Goal: Task Accomplishment & Management: Contribute content

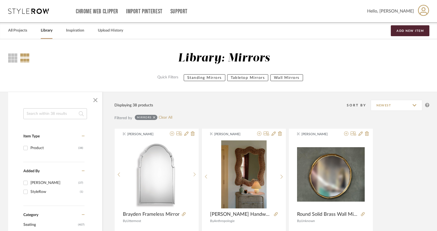
click at [155, 117] on icon at bounding box center [154, 117] width 2 height 2
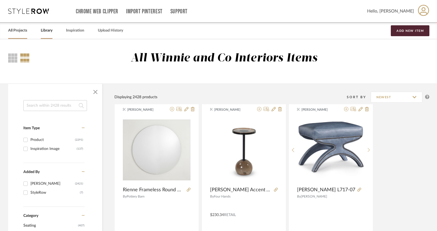
click at [15, 30] on link "All Projects" at bounding box center [17, 30] width 19 height 7
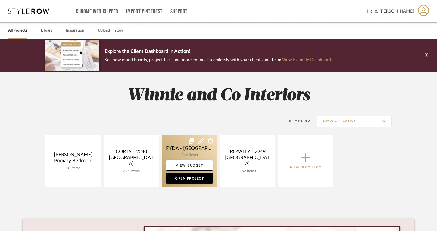
click at [189, 154] on link at bounding box center [189, 161] width 55 height 52
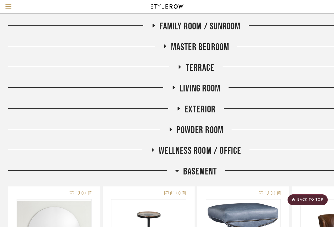
scroll to position [284, 0]
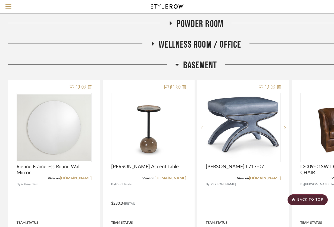
click at [176, 64] on icon at bounding box center [177, 65] width 4 height 2
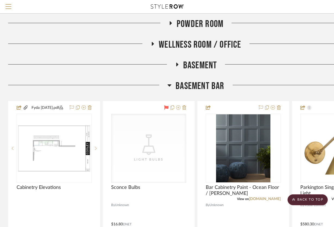
click at [170, 84] on icon at bounding box center [170, 85] width 4 height 2
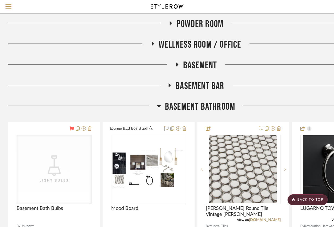
click at [160, 105] on icon at bounding box center [159, 106] width 4 height 2
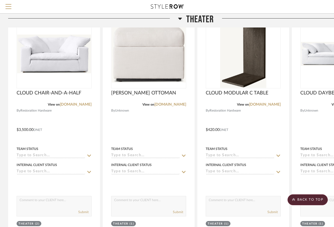
scroll to position [484, 0]
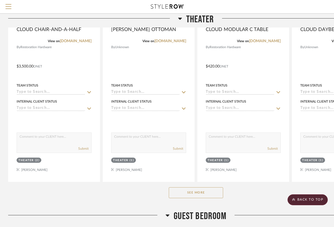
click at [184, 187] on button "See More" at bounding box center [196, 192] width 54 height 11
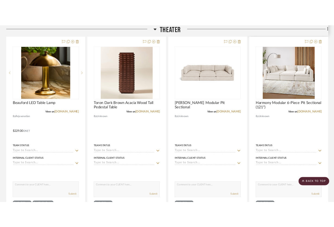
scroll to position [897, 0]
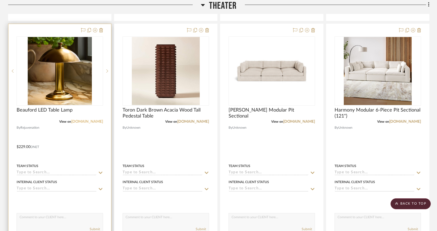
click at [89, 122] on link "[DOMAIN_NAME]" at bounding box center [87, 122] width 32 height 4
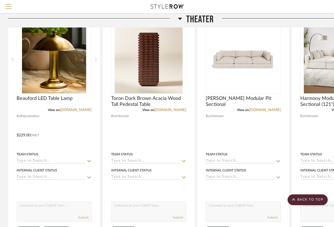
click at [178, 17] on icon at bounding box center [180, 18] width 4 height 7
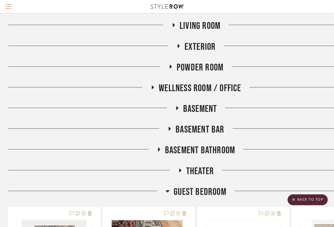
scroll to position [241, 0]
click at [178, 106] on icon at bounding box center [177, 108] width 7 height 4
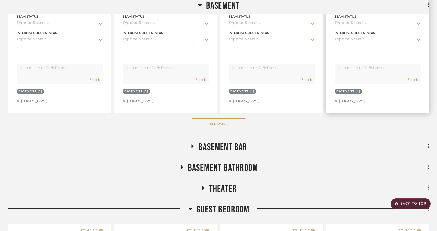
scroll to position [502, 0]
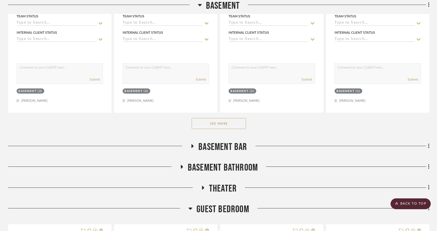
click at [215, 123] on button "See More" at bounding box center [219, 123] width 54 height 11
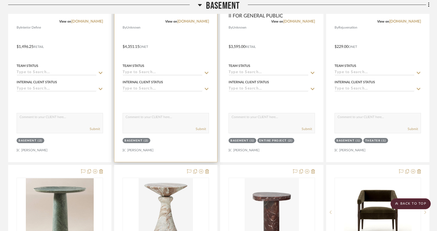
scroll to position [688, 0]
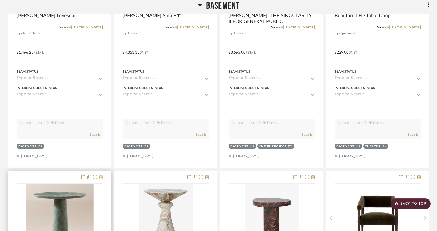
click at [101, 177] on icon at bounding box center [101, 177] width 4 height 4
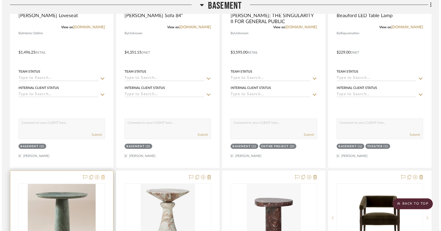
scroll to position [0, 0]
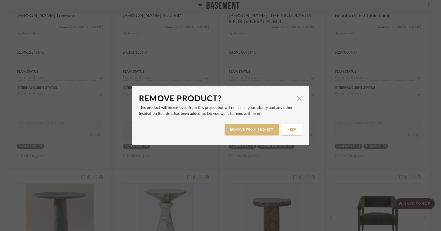
click at [250, 131] on button "REMOVE FROM PROJECT" at bounding box center [252, 130] width 55 height 12
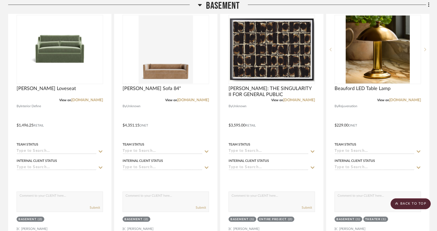
scroll to position [576, 0]
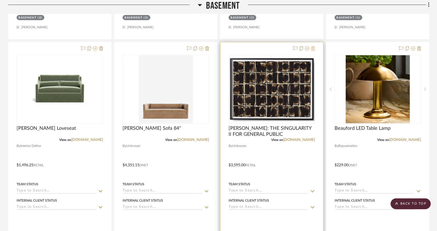
click at [314, 49] on icon at bounding box center [313, 48] width 4 height 4
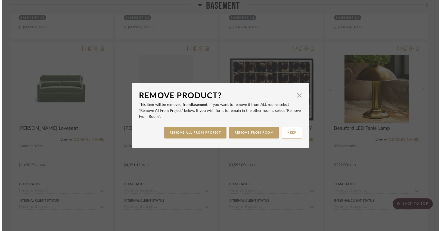
scroll to position [0, 0]
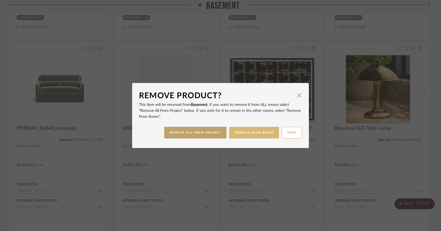
click at [250, 129] on button "REMOVE FROM ROOM" at bounding box center [254, 133] width 50 height 12
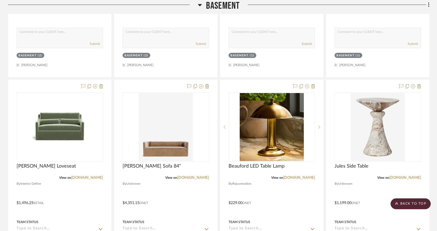
scroll to position [537, 0]
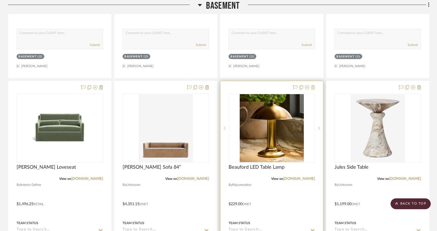
click at [313, 89] on icon at bounding box center [313, 87] width 4 height 4
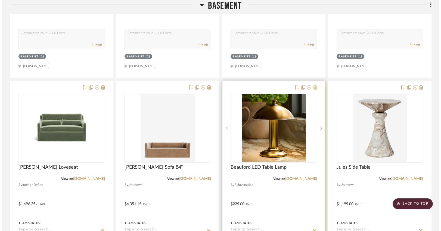
scroll to position [0, 0]
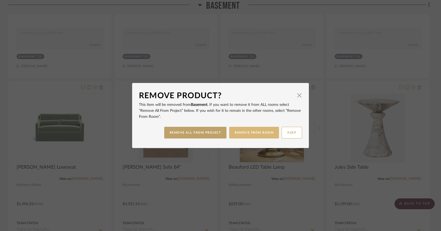
click at [248, 131] on button "REMOVE FROM ROOM" at bounding box center [254, 133] width 50 height 12
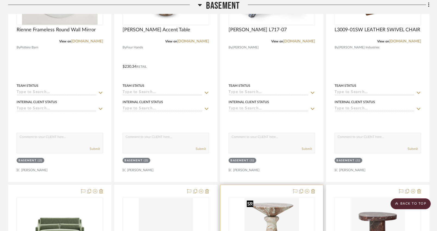
scroll to position [340, 0]
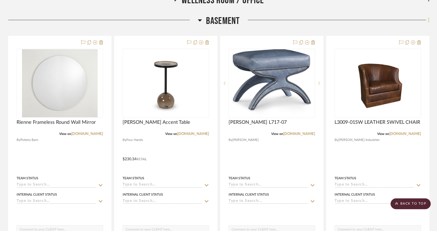
click at [429, 20] on icon at bounding box center [429, 20] width 2 height 6
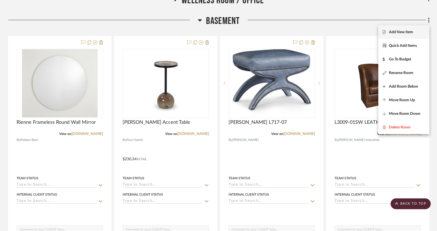
click at [399, 29] on button "Add New Item" at bounding box center [403, 32] width 51 height 14
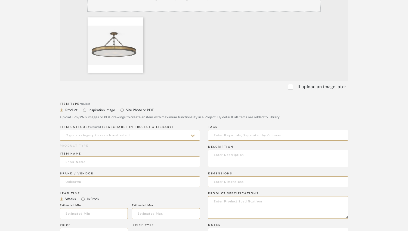
scroll to position [166, 0]
click at [135, 129] on input at bounding box center [130, 134] width 140 height 11
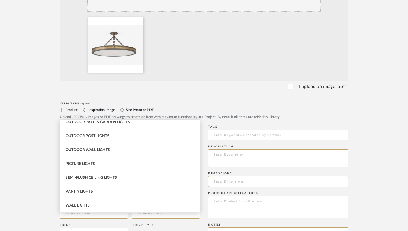
scroll to position [88, 0]
click at [111, 175] on div "Semi-Flush Ceiling Lights" at bounding box center [129, 178] width 139 height 14
type input "Semi-Flush Ceiling Lights"
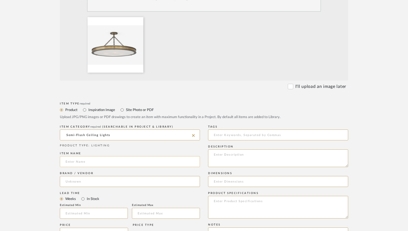
click at [111, 156] on input at bounding box center [130, 161] width 140 height 11
paste input "Disc"
type input "Disc"
click at [82, 176] on input at bounding box center [130, 181] width 140 height 11
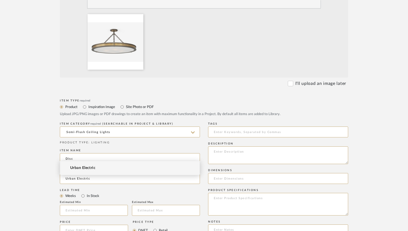
scroll to position [173, 0]
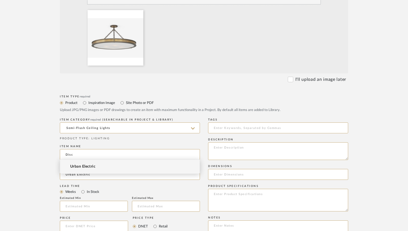
type input "Urban Electric"
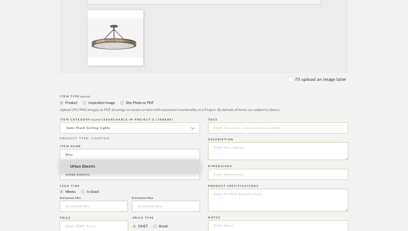
click at [97, 168] on mat-option "Urban Electric" at bounding box center [129, 167] width 139 height 14
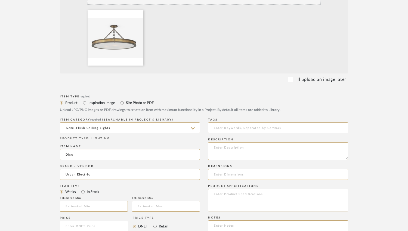
click at [222, 169] on input at bounding box center [278, 174] width 140 height 11
paste input "35in"
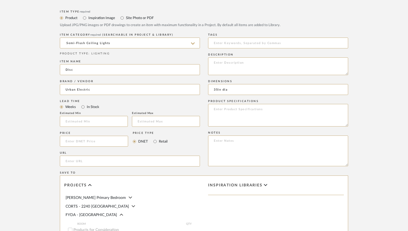
scroll to position [204, 0]
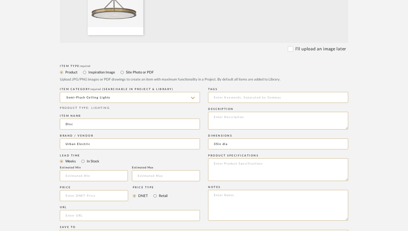
type input "35in dia"
click at [240, 158] on textarea at bounding box center [278, 169] width 140 height 23
click at [220, 158] on textarea "Primary Finish: Bronze Accnt Finish" at bounding box center [278, 169] width 140 height 23
click at [245, 158] on textarea "Primary Finish: Bronze Accent Finish" at bounding box center [278, 169] width 140 height 23
type textarea "Primary Finish: Bronze Accent Finish: Found Brass"
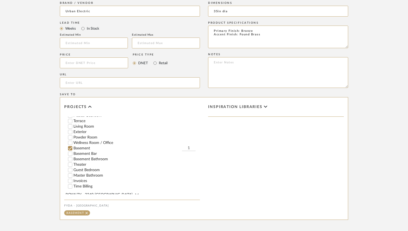
scroll to position [70, 0]
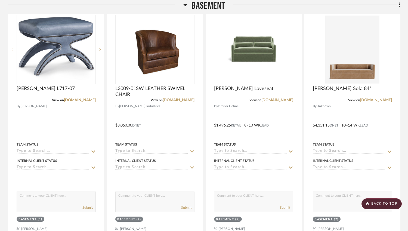
scroll to position [457, 0]
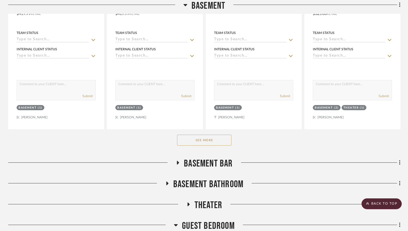
scroll to position [529, 0]
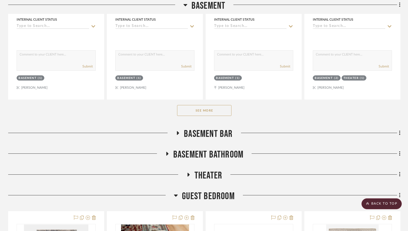
click at [207, 105] on button "See More" at bounding box center [204, 110] width 54 height 11
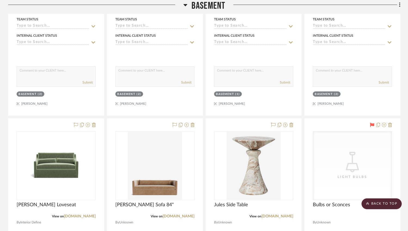
scroll to position [756, 0]
